Goal: Task Accomplishment & Management: Manage account settings

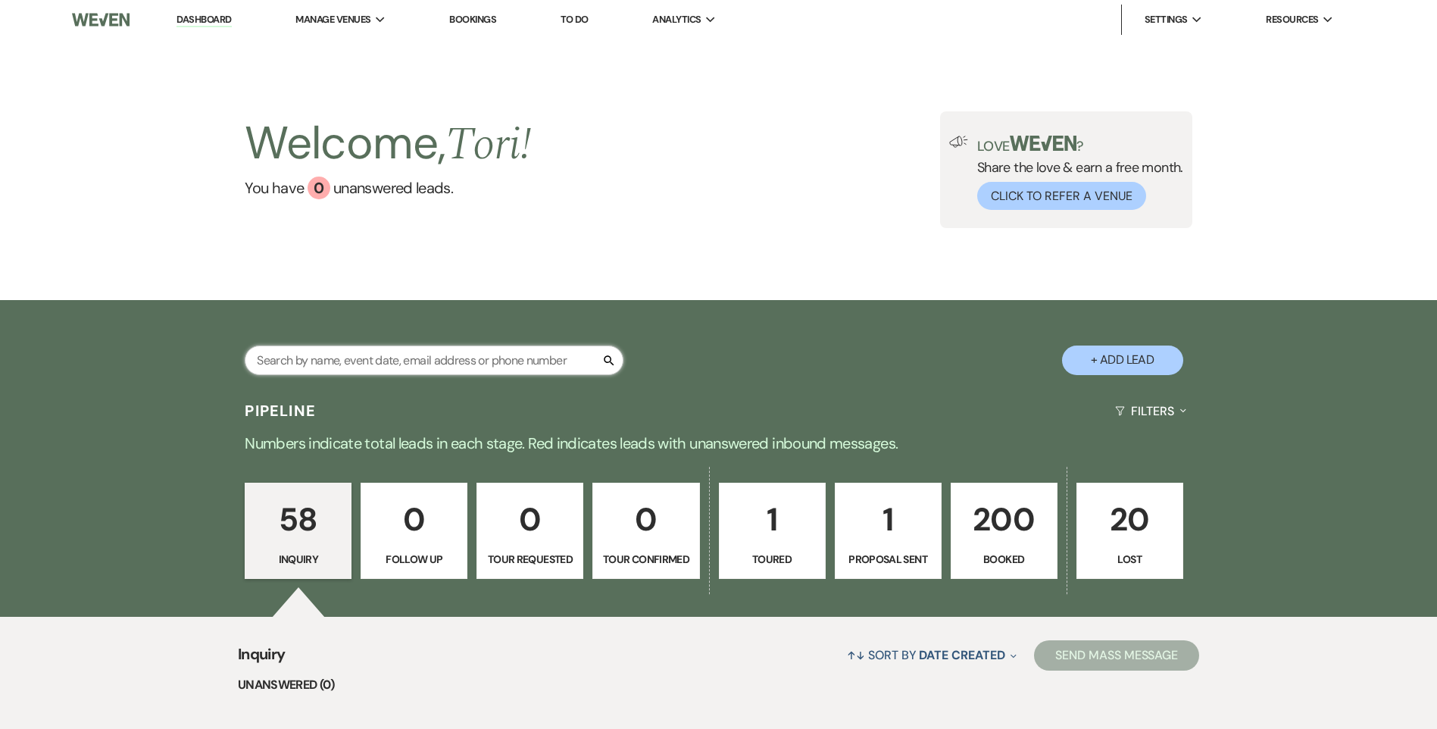
click at [312, 361] on input "text" at bounding box center [434, 360] width 379 height 30
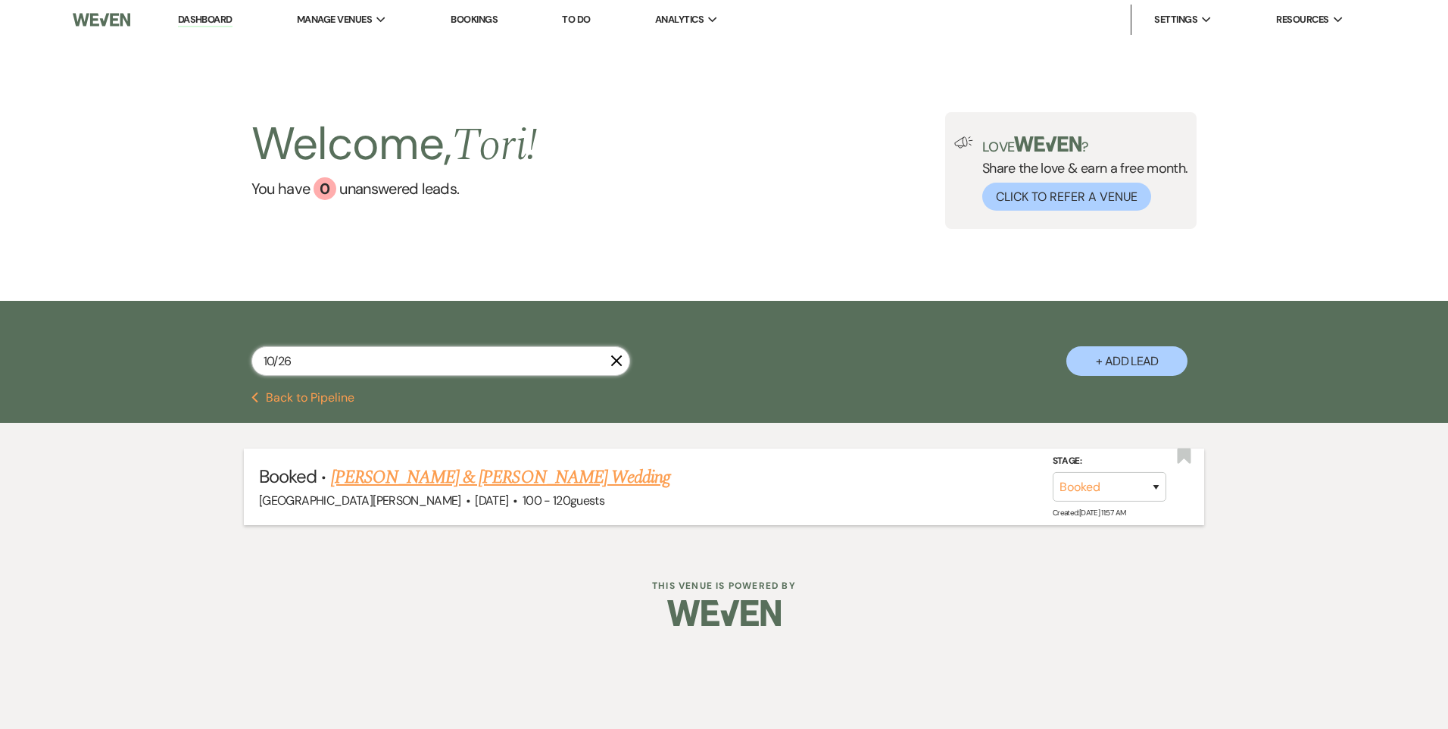
type input "10/26"
click at [505, 480] on link "Wesley Carson & Olivia Gates's Wedding" at bounding box center [500, 477] width 339 height 27
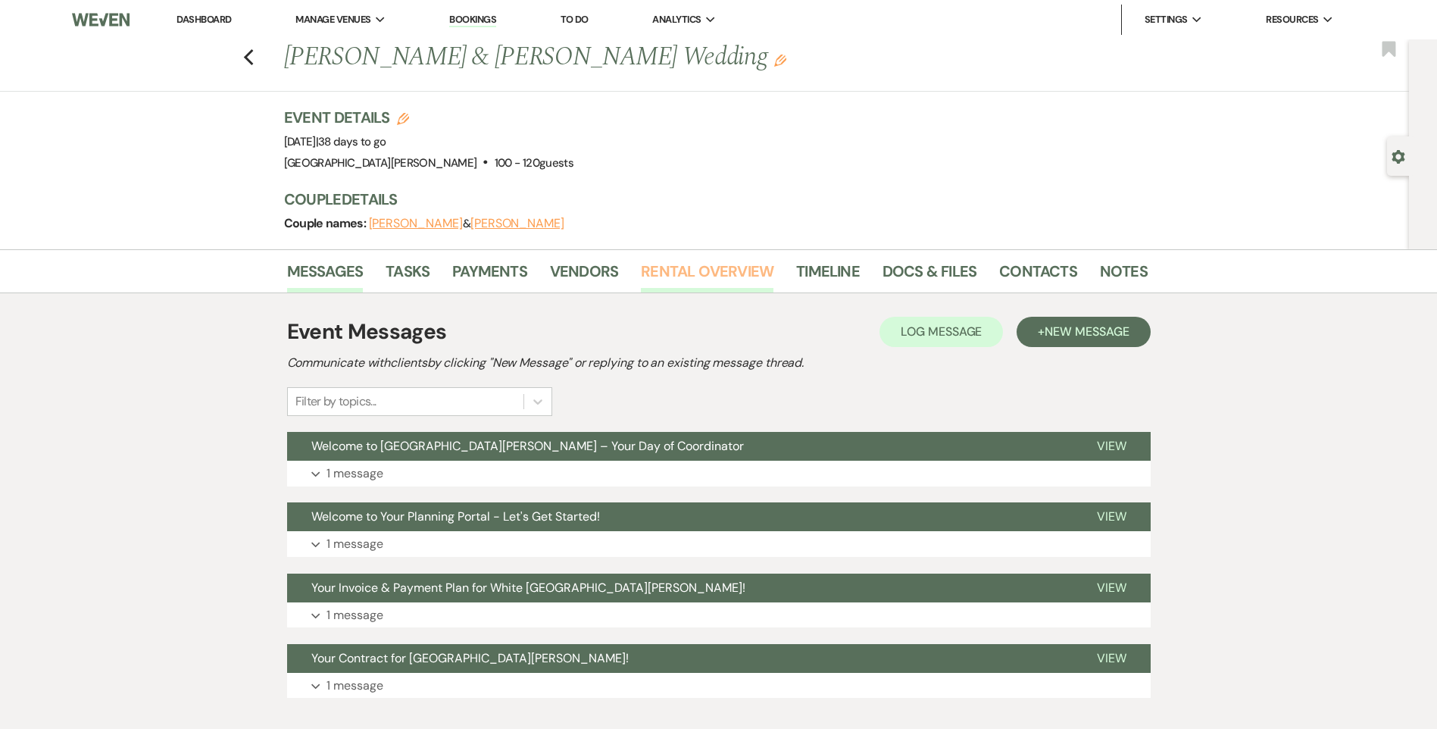
click at [718, 282] on link "Rental Overview" at bounding box center [707, 275] width 133 height 33
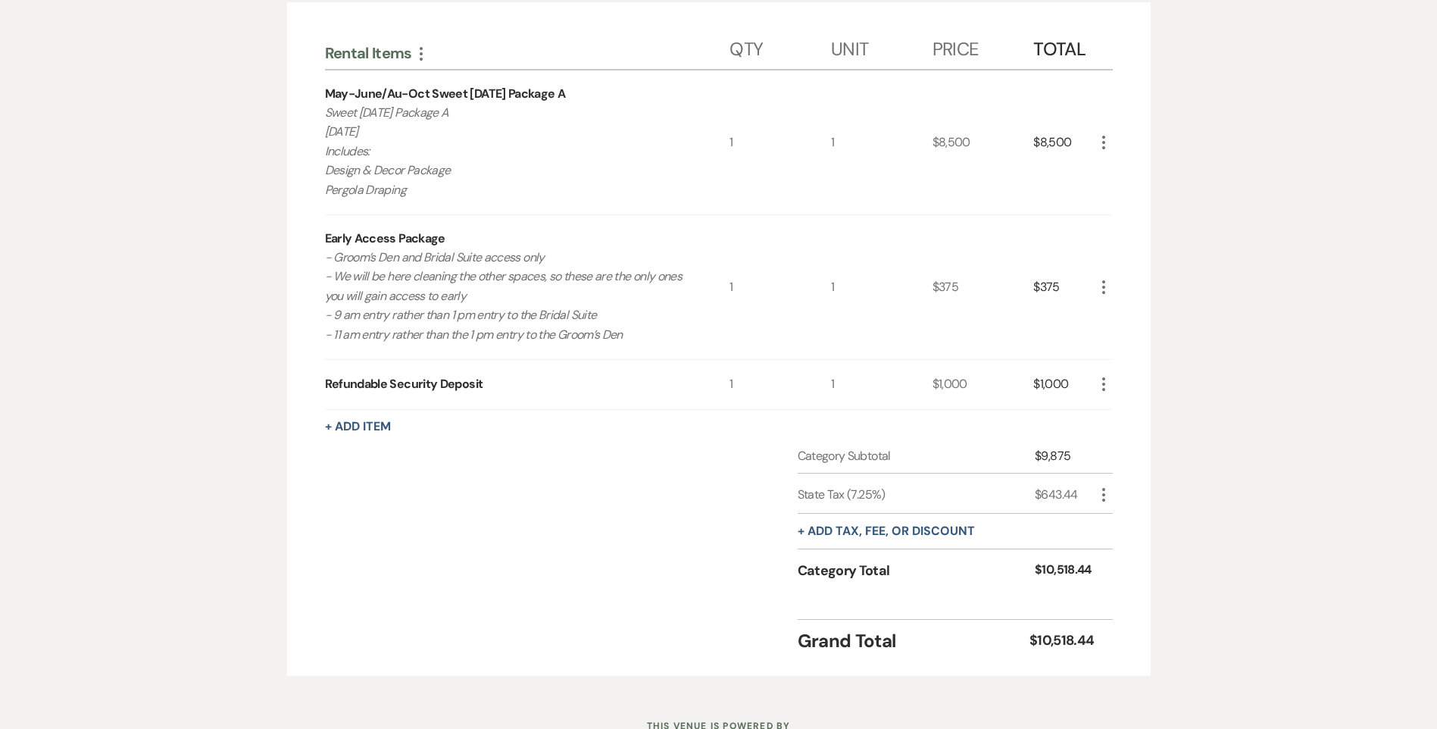
scroll to position [76, 0]
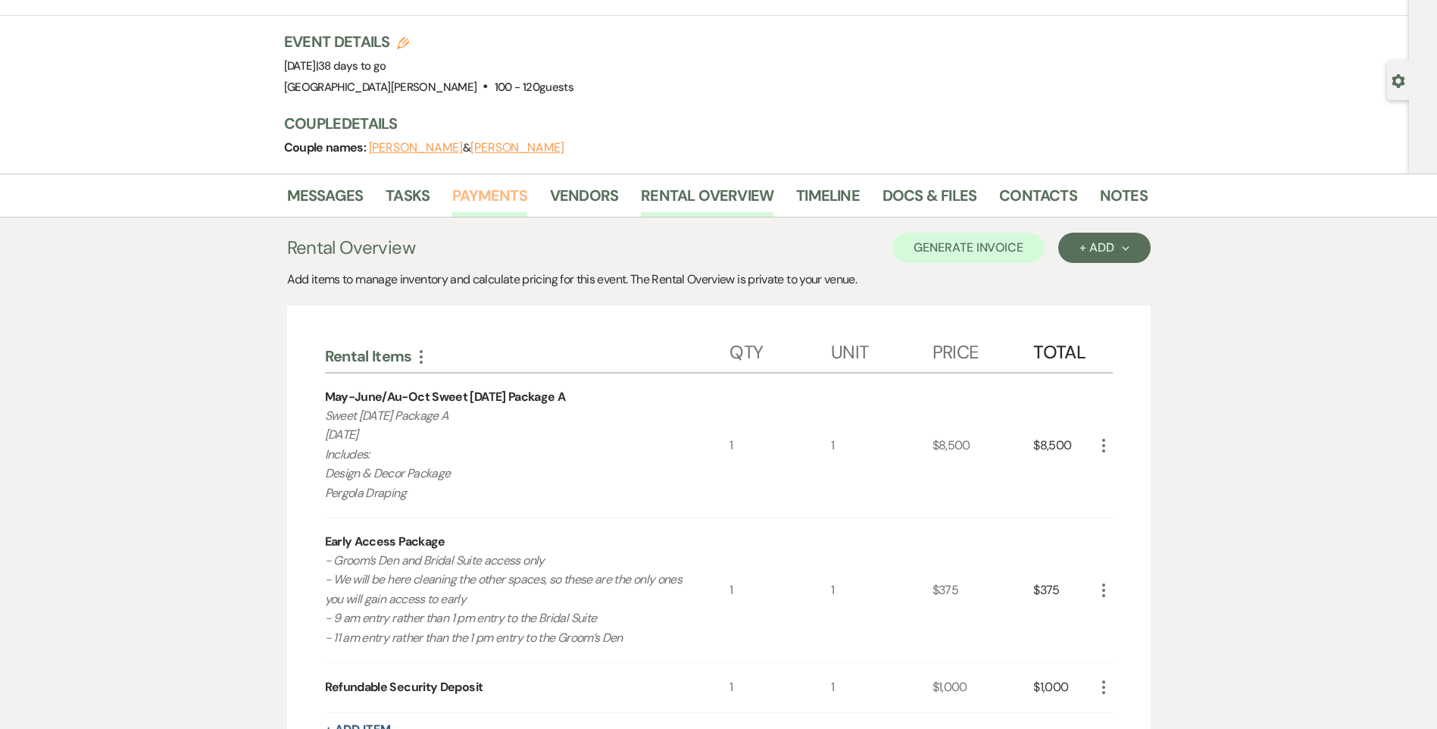
click at [507, 197] on link "Payments" at bounding box center [489, 199] width 75 height 33
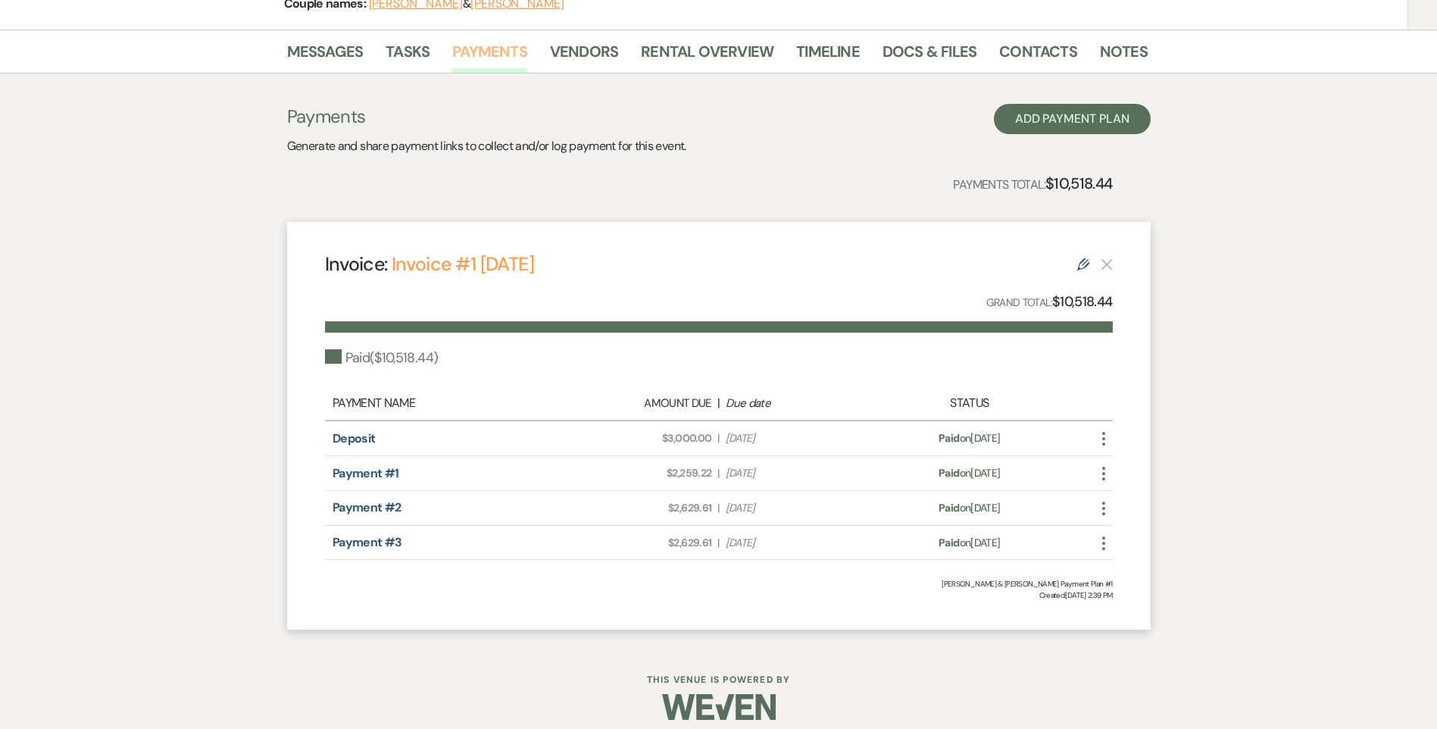
scroll to position [233, 0]
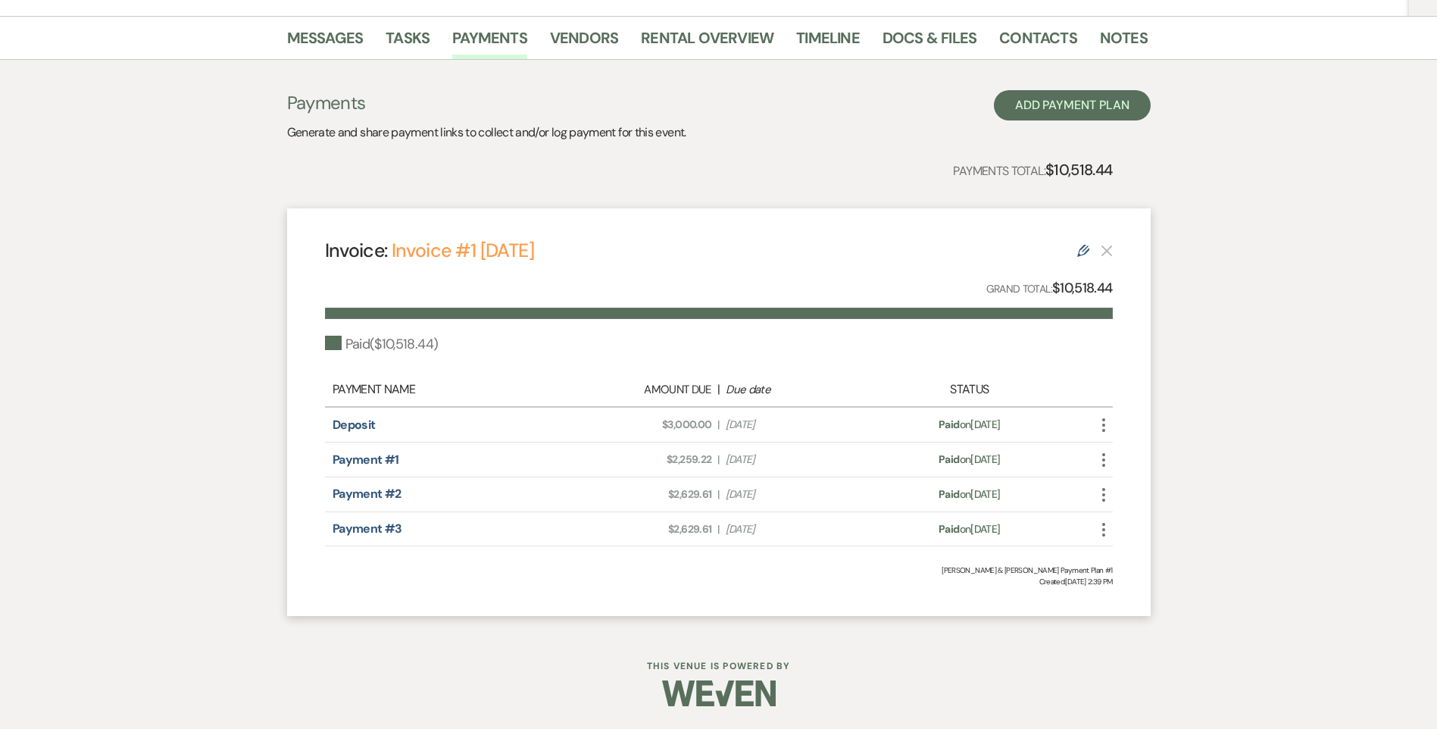
drag, startPoint x: 140, startPoint y: 422, endPoint x: 184, endPoint y: 340, distance: 92.8
click at [184, 340] on div "Messages Tasks Payments Vendors Rental Overview Timeline Docs & Files Contacts …" at bounding box center [718, 324] width 1437 height 616
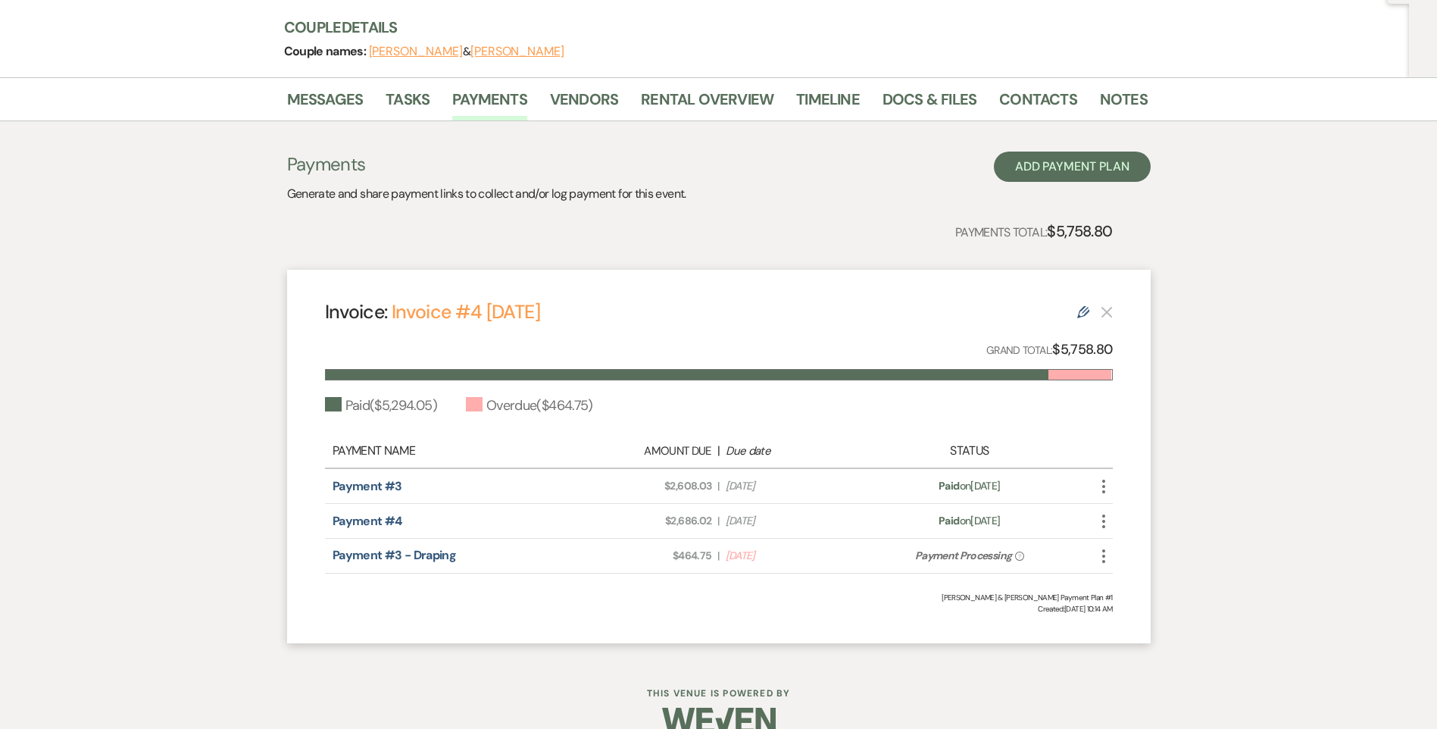
scroll to position [199, 0]
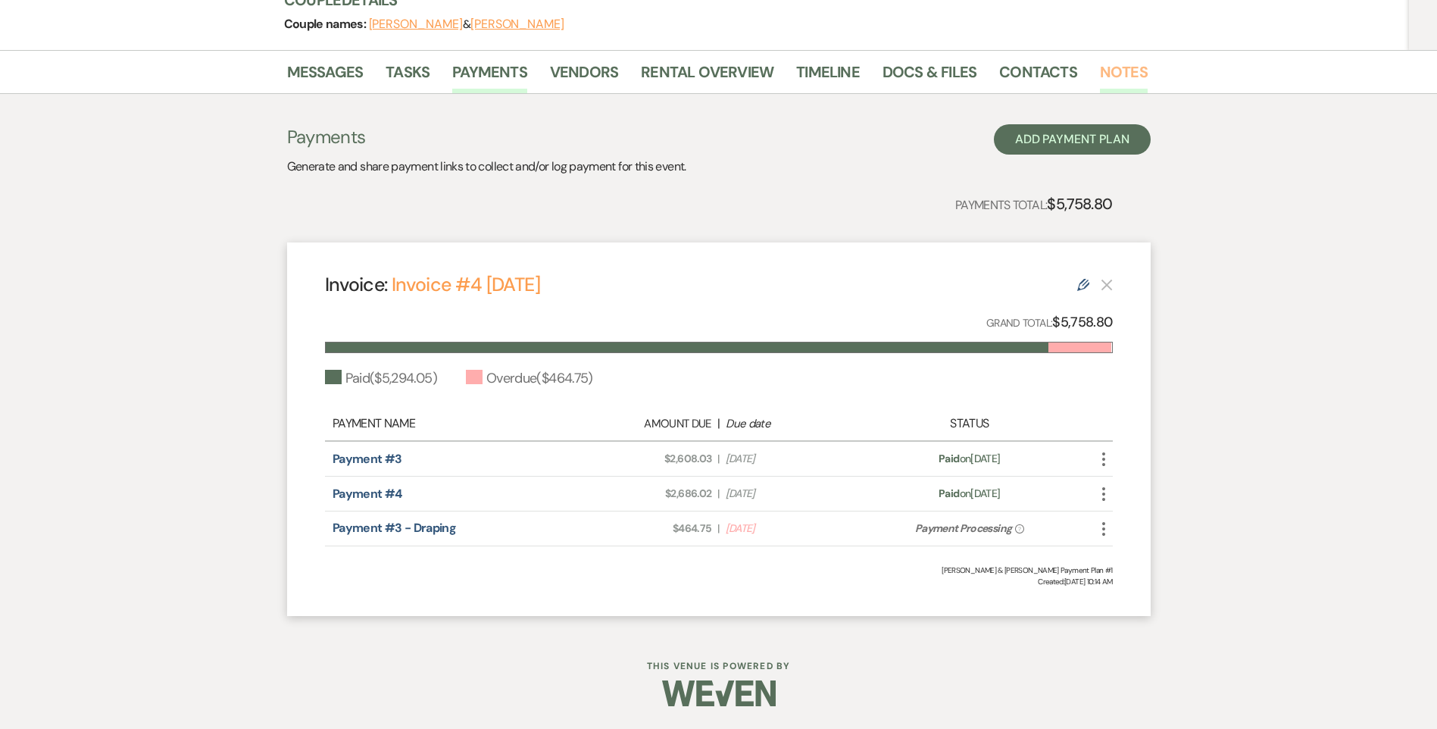
click at [1122, 75] on link "Notes" at bounding box center [1124, 76] width 48 height 33
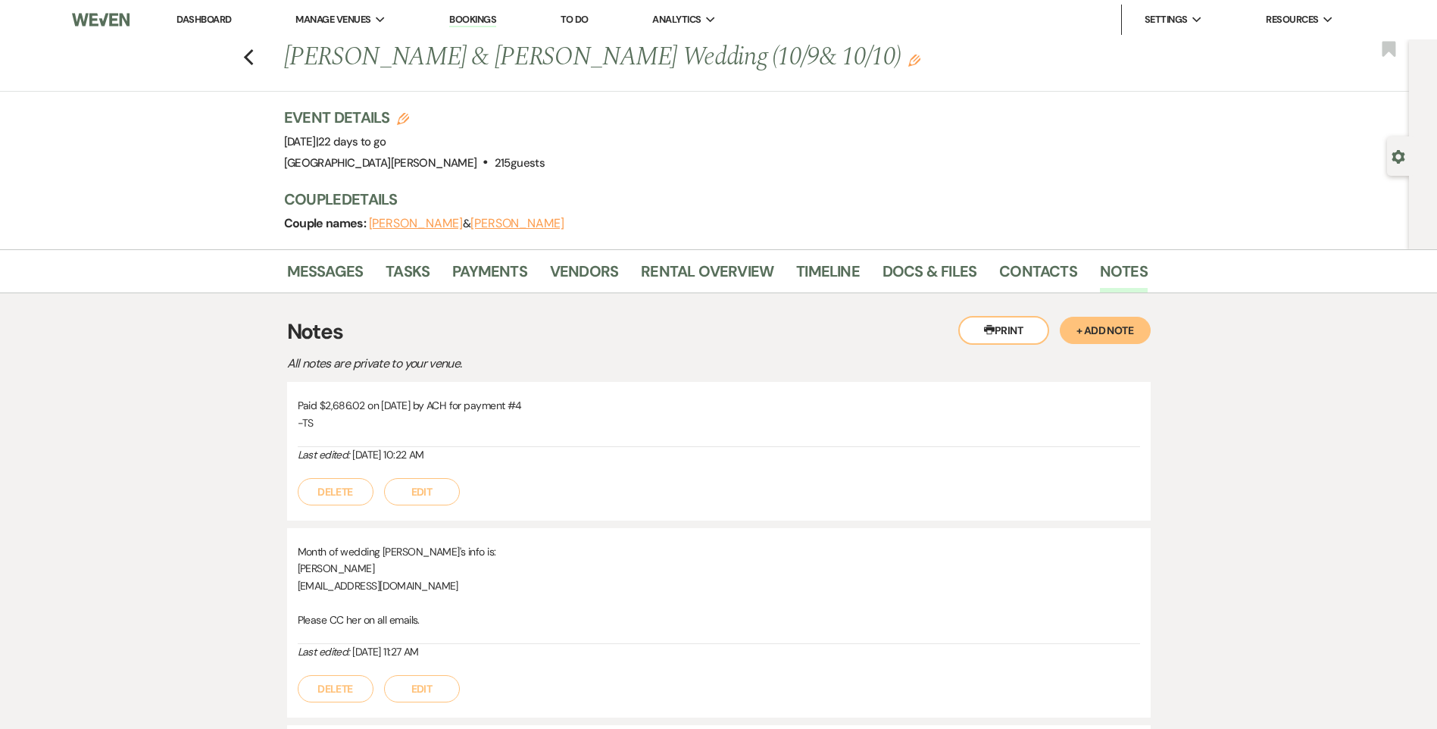
click at [1111, 347] on h3 "Notes" at bounding box center [718, 332] width 863 height 32
click at [475, 283] on link "Payments" at bounding box center [489, 275] width 75 height 33
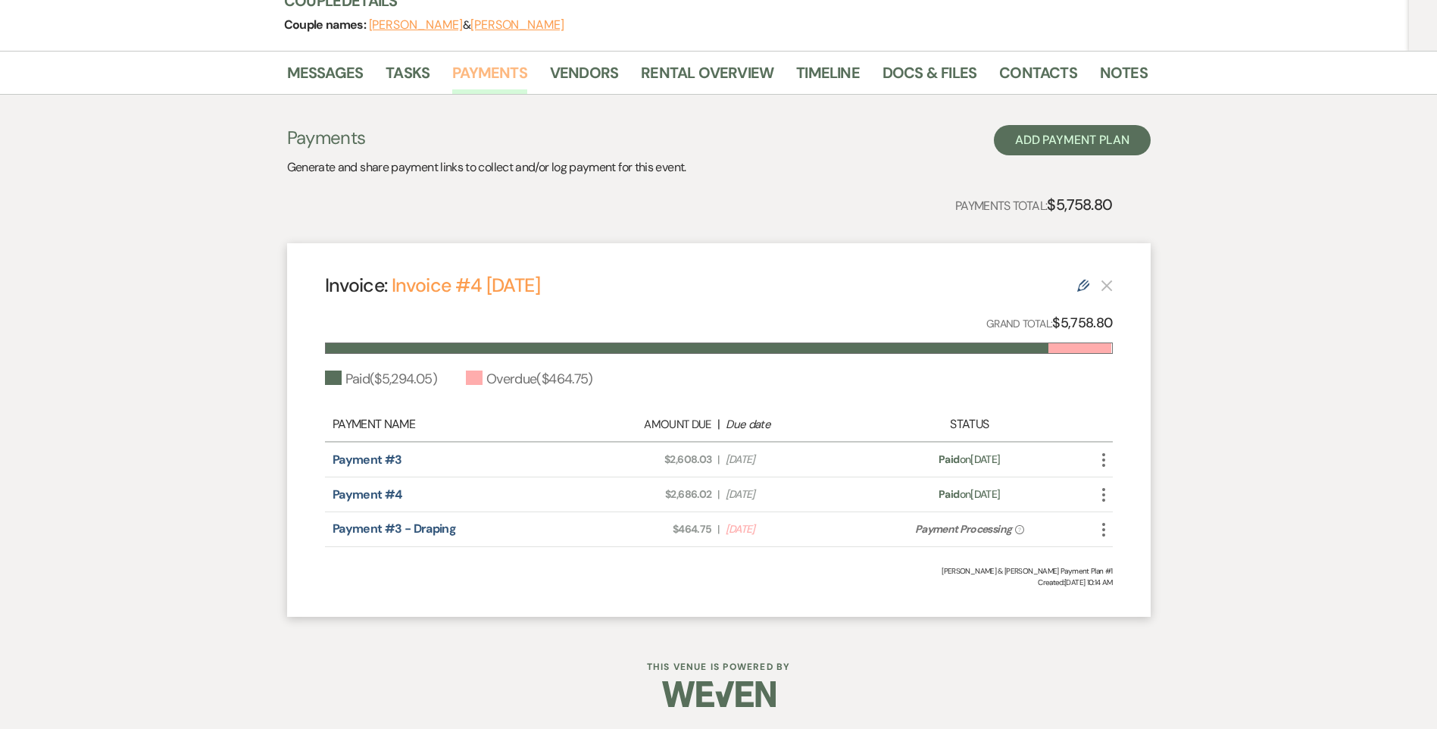
scroll to position [199, 0]
click at [1119, 80] on link "Notes" at bounding box center [1124, 76] width 48 height 33
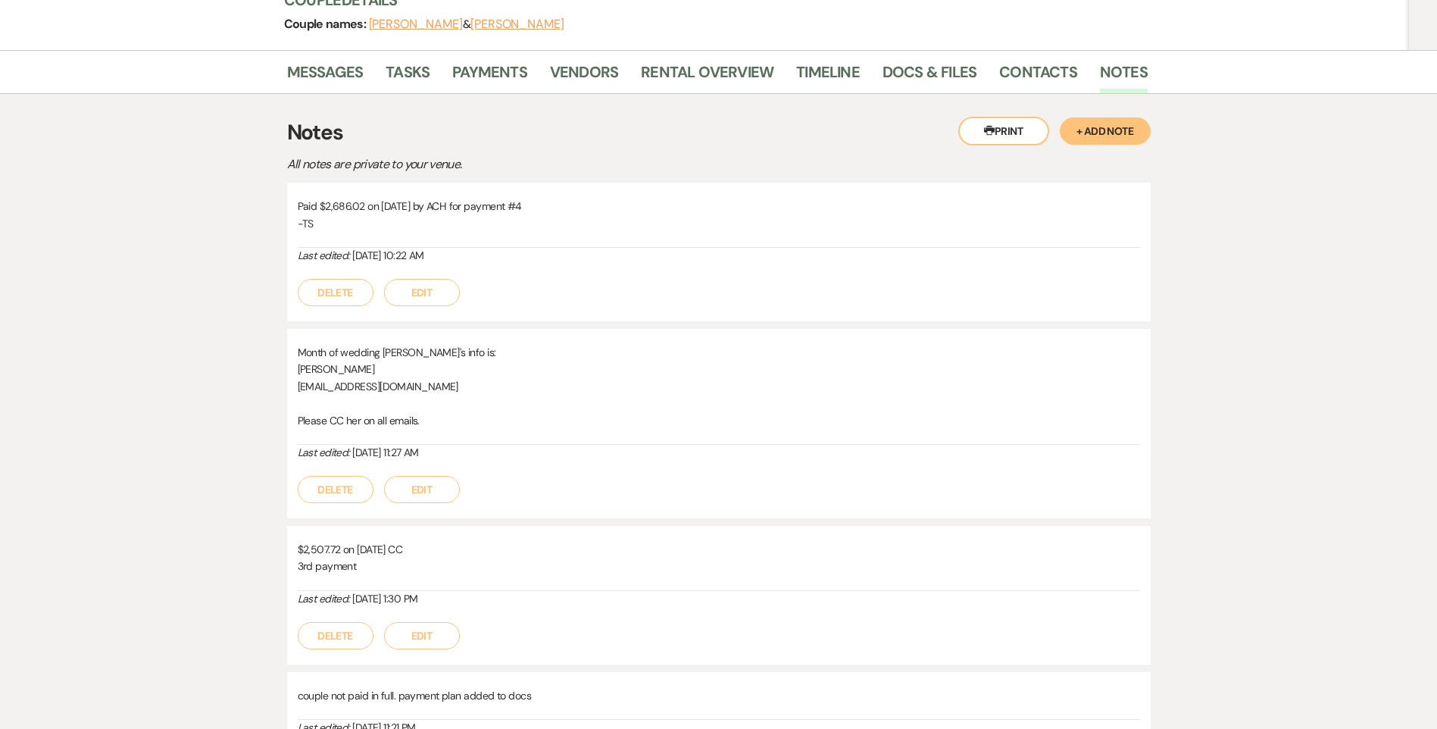
click at [1119, 133] on button "+ Add Note" at bounding box center [1105, 130] width 91 height 27
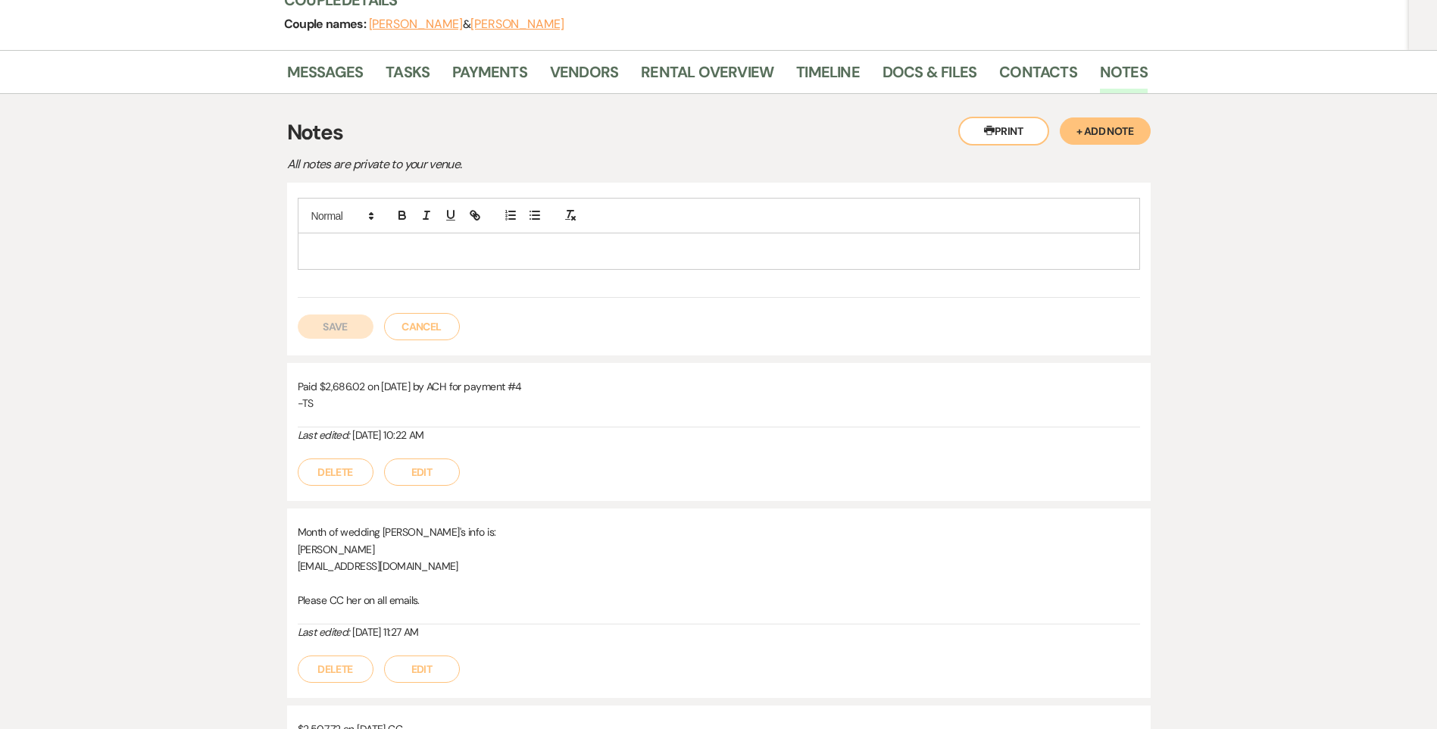
click at [566, 249] on p at bounding box center [719, 250] width 818 height 17
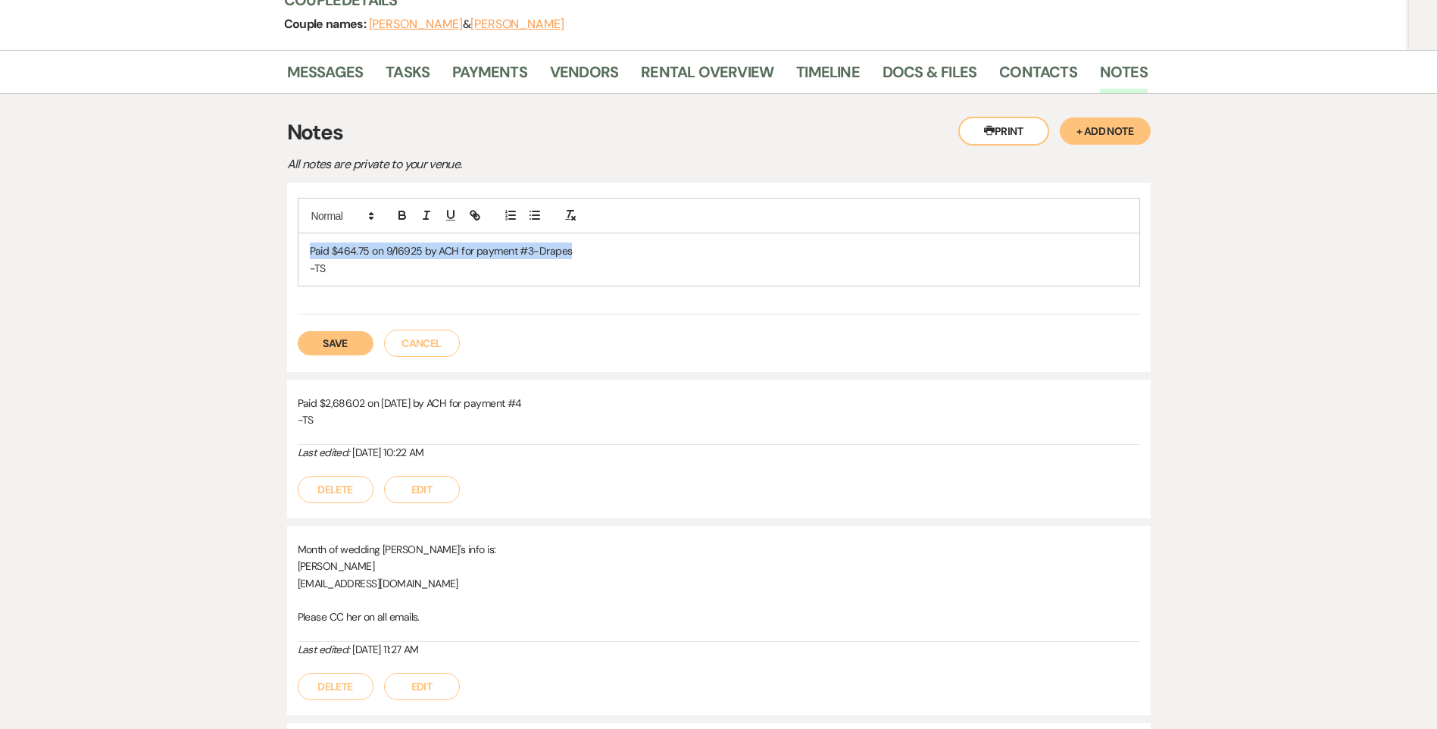
drag, startPoint x: 587, startPoint y: 250, endPoint x: 304, endPoint y: 251, distance: 283.3
click at [304, 251] on div "Paid $464.75 on 9/16925 by ACH for payment #3-Drapes -TS" at bounding box center [718, 259] width 841 height 52
copy p "Paid $464.75 on 9/16925 by ACH for payment #3-Drapes"
click at [347, 343] on button "Save" at bounding box center [336, 343] width 76 height 24
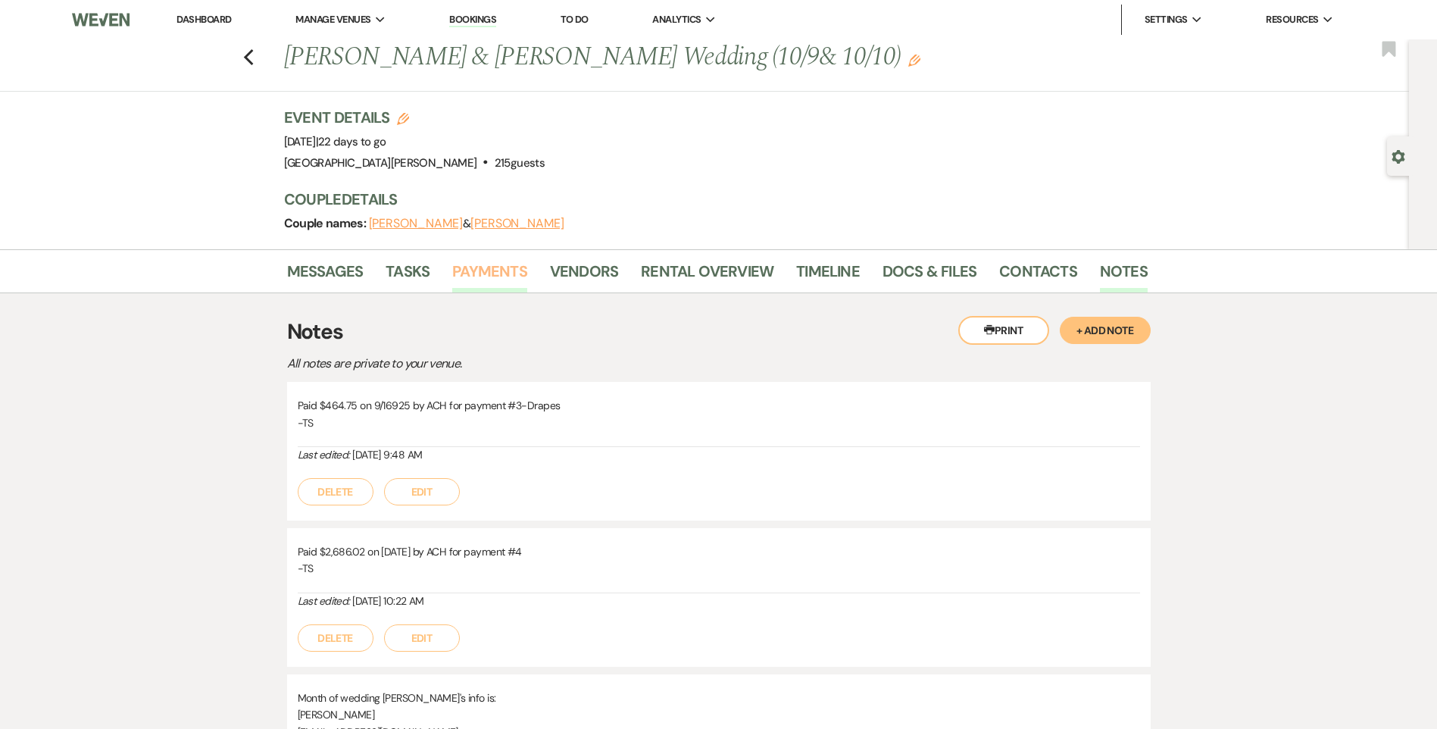
click at [460, 276] on link "Payments" at bounding box center [489, 275] width 75 height 33
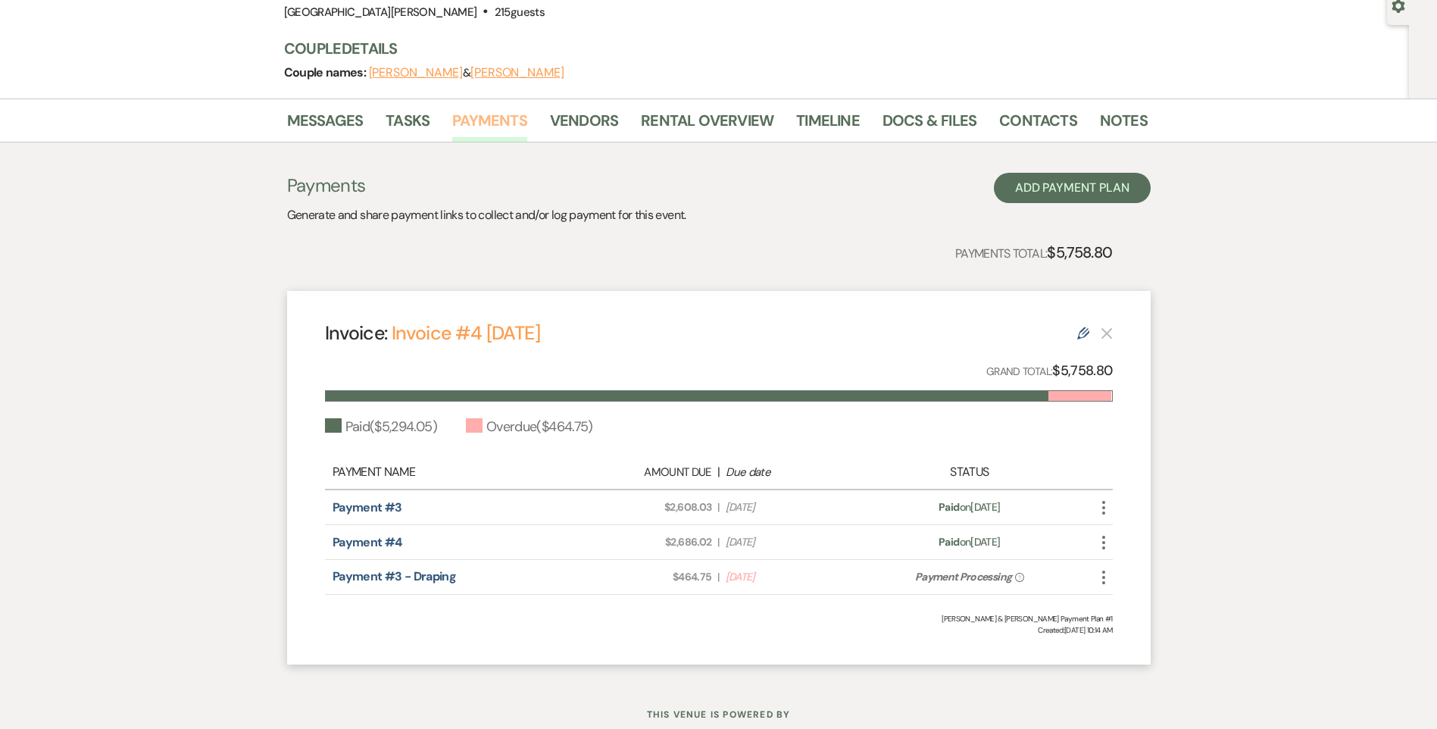
scroll to position [151, 0]
